Goal: Obtain resource: Obtain resource

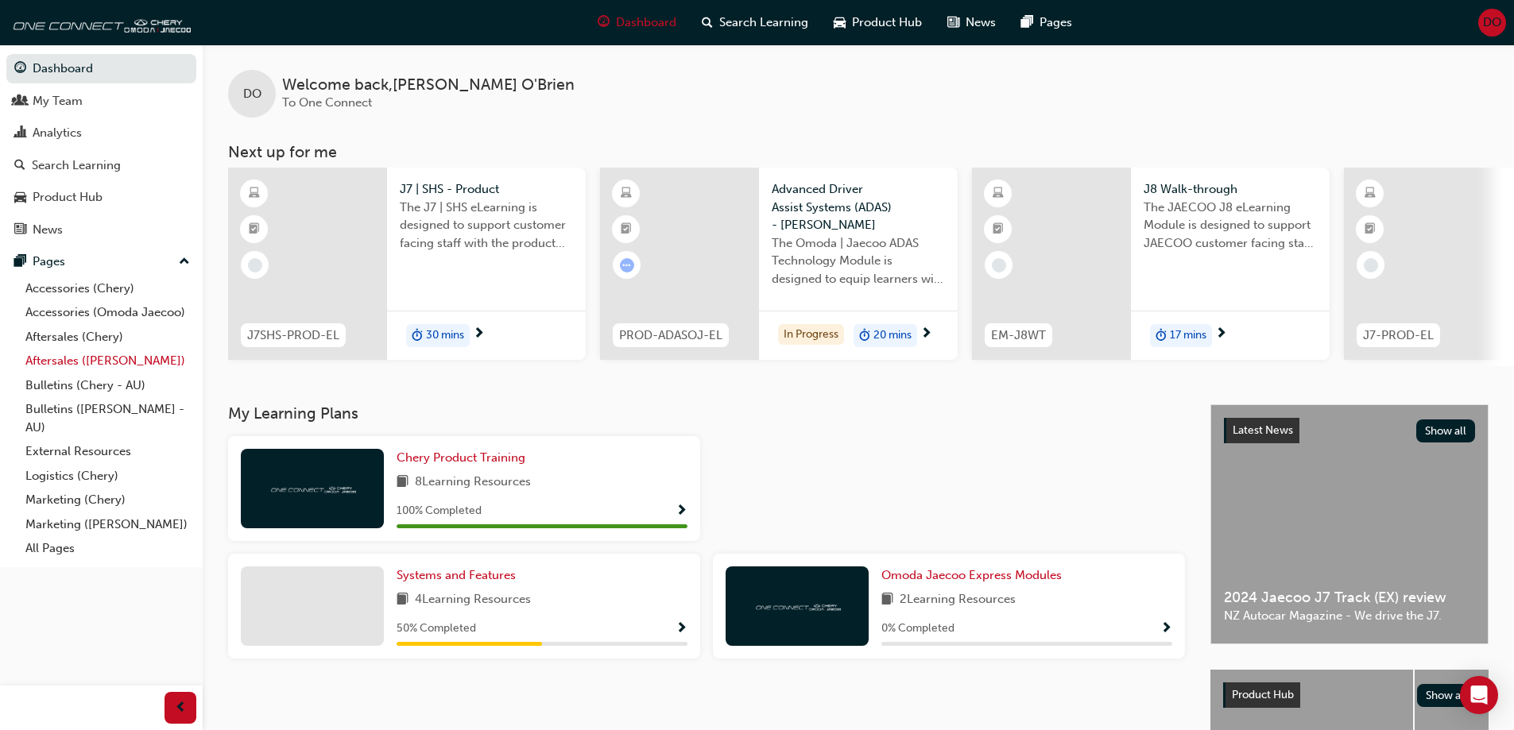
click at [149, 360] on link "Aftersales ([PERSON_NAME])" at bounding box center [107, 361] width 177 height 25
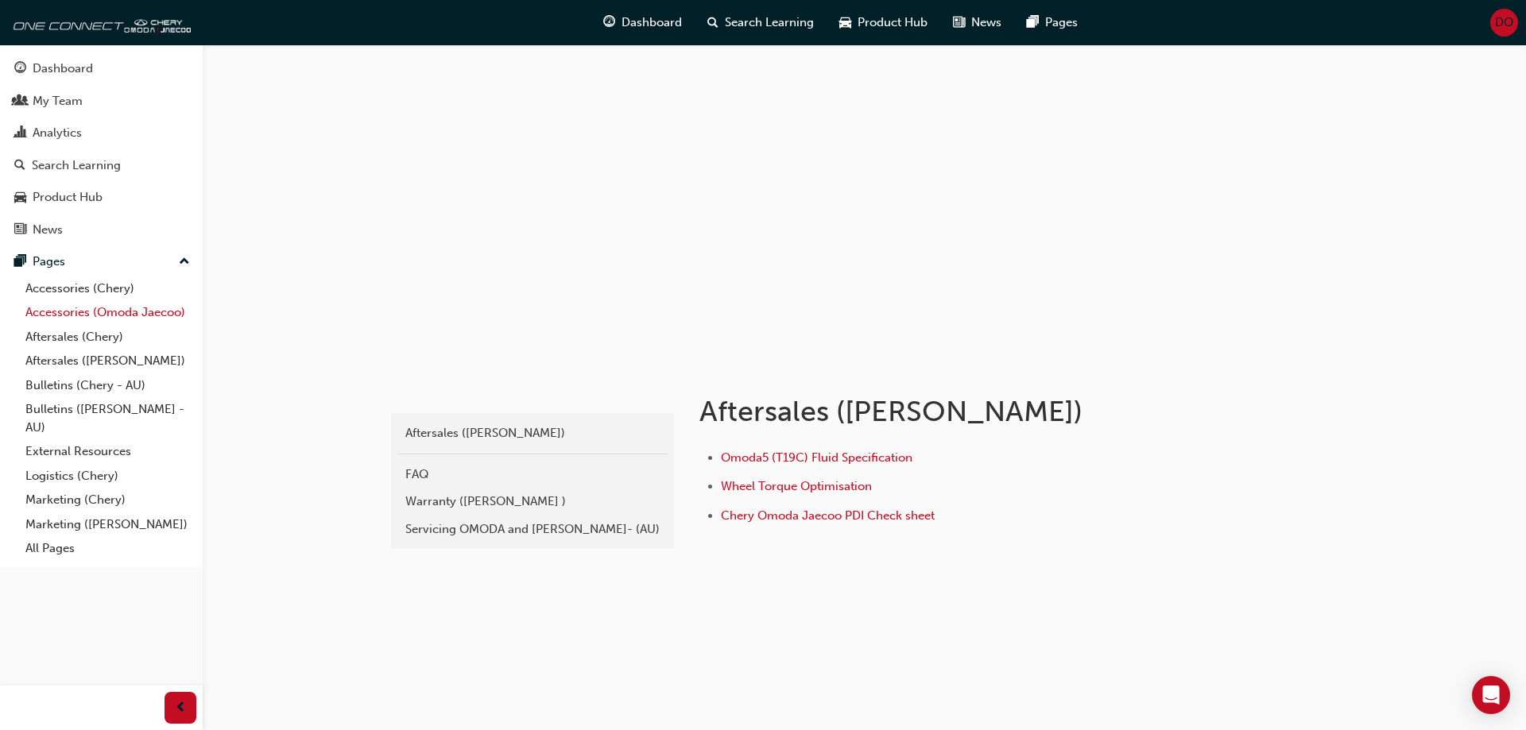
click at [115, 310] on link "Accessories (Omoda Jaecoo)" at bounding box center [107, 312] width 177 height 25
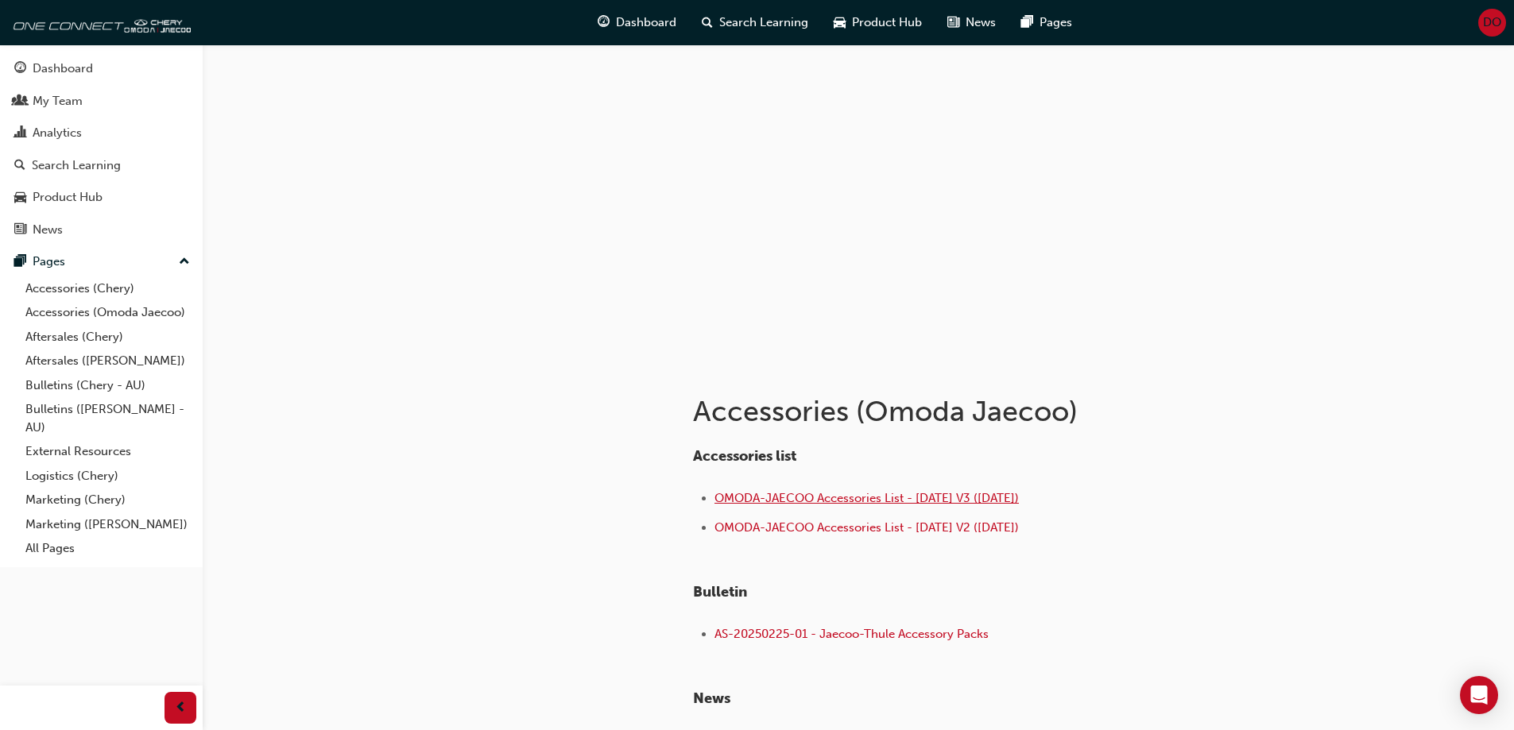
click at [871, 496] on span "OMODA-JAECOO Accessories List - [DATE] V3 ([DATE])" at bounding box center [867, 498] width 304 height 14
